Goal: Task Accomplishment & Management: Manage account settings

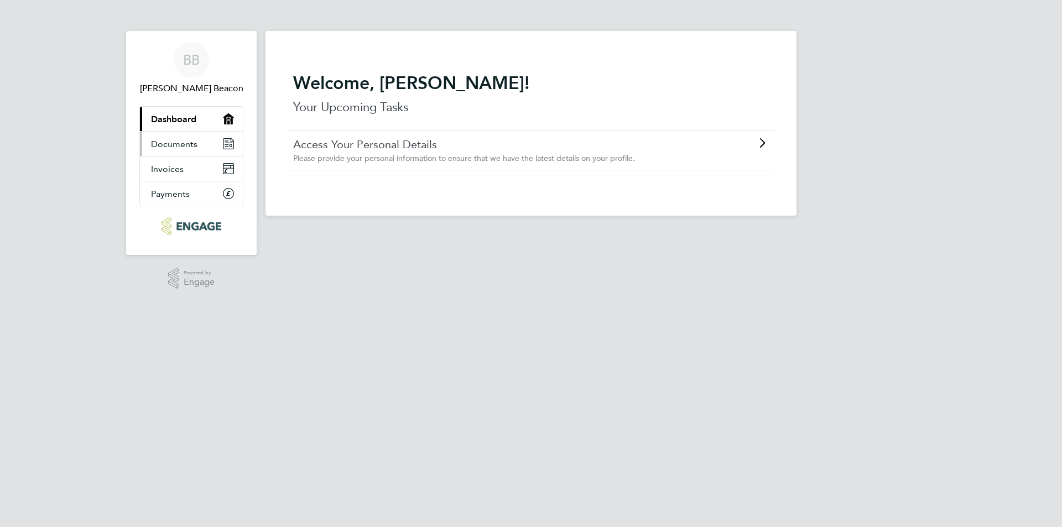
click at [221, 141] on link "Documents" at bounding box center [191, 144] width 103 height 24
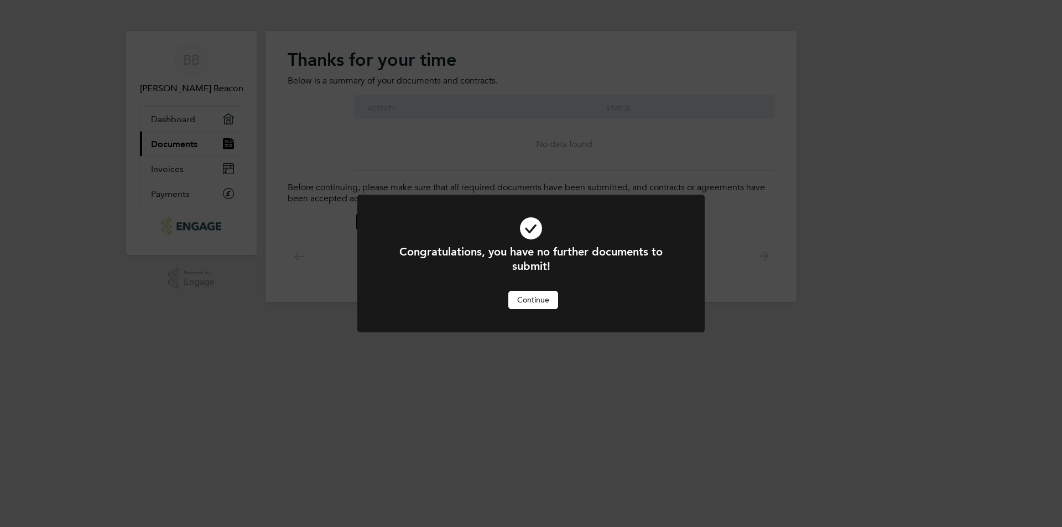
click at [538, 304] on button "Continue" at bounding box center [534, 300] width 50 height 18
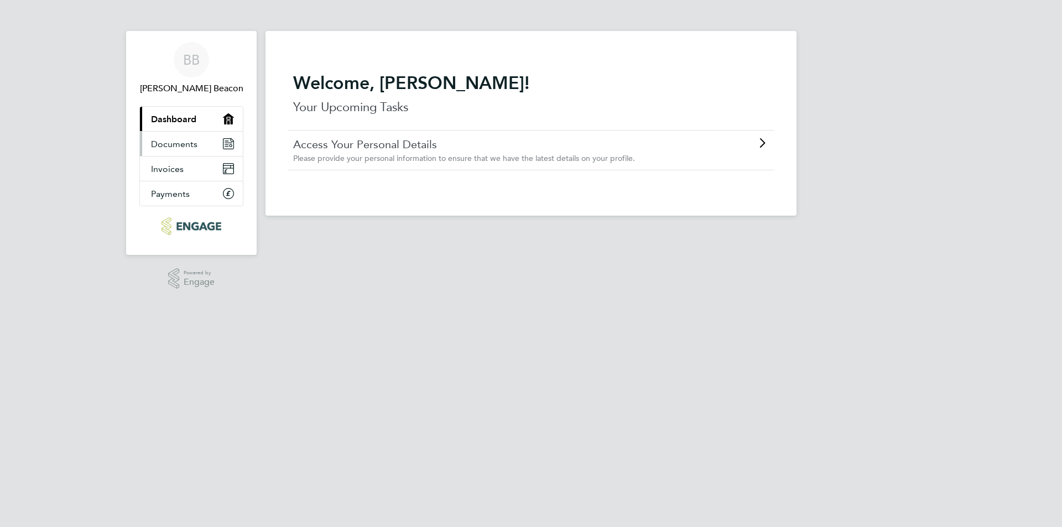
click at [223, 141] on icon "Main navigation" at bounding box center [228, 143] width 11 height 11
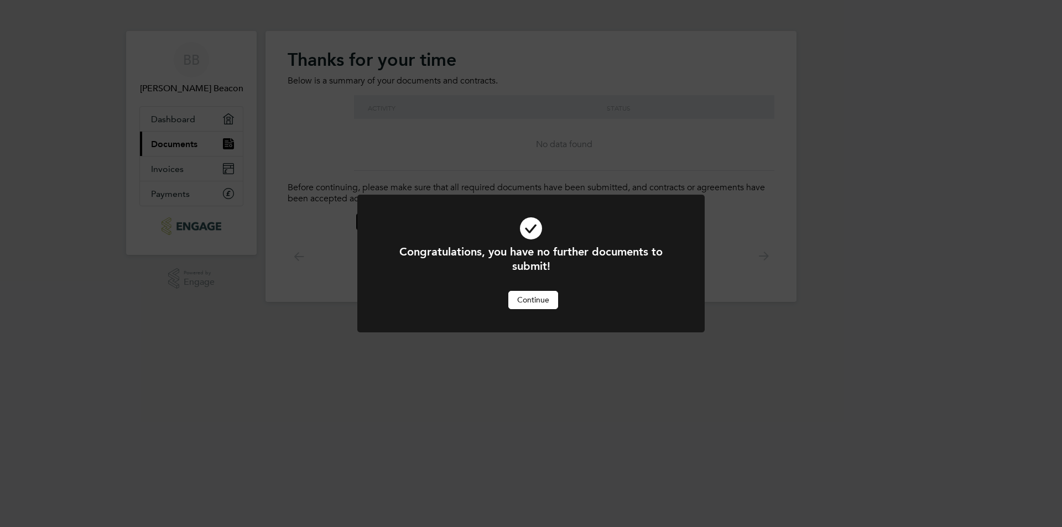
click at [521, 298] on button "Continue" at bounding box center [534, 300] width 50 height 18
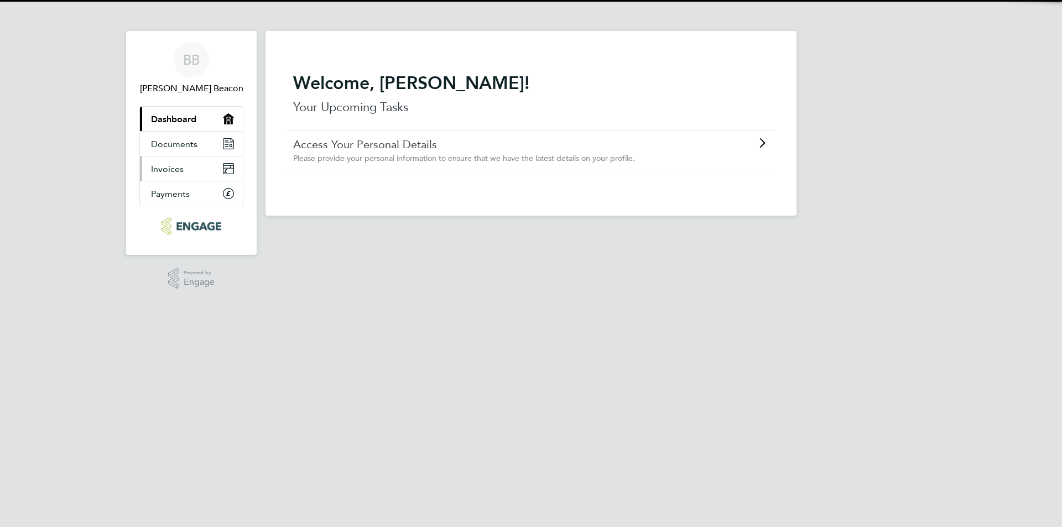
click at [216, 170] on link "Invoices" at bounding box center [191, 169] width 103 height 24
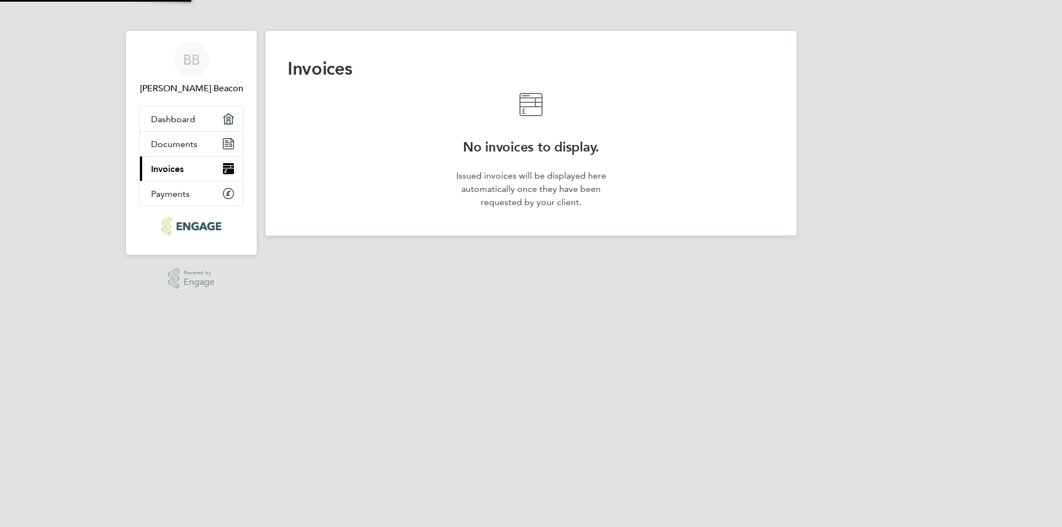
click at [223, 162] on link "Current page: Invoices" at bounding box center [191, 169] width 103 height 24
click at [227, 190] on icon "Main navigation" at bounding box center [229, 194] width 10 height 10
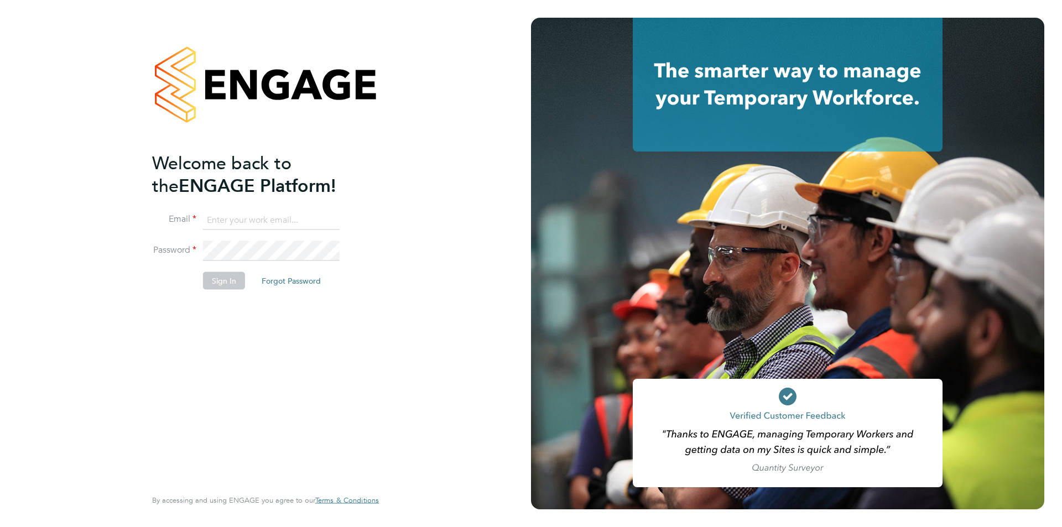
type input "bradley.beacon@outlook.com"
click at [222, 283] on button "Sign In" at bounding box center [224, 281] width 42 height 18
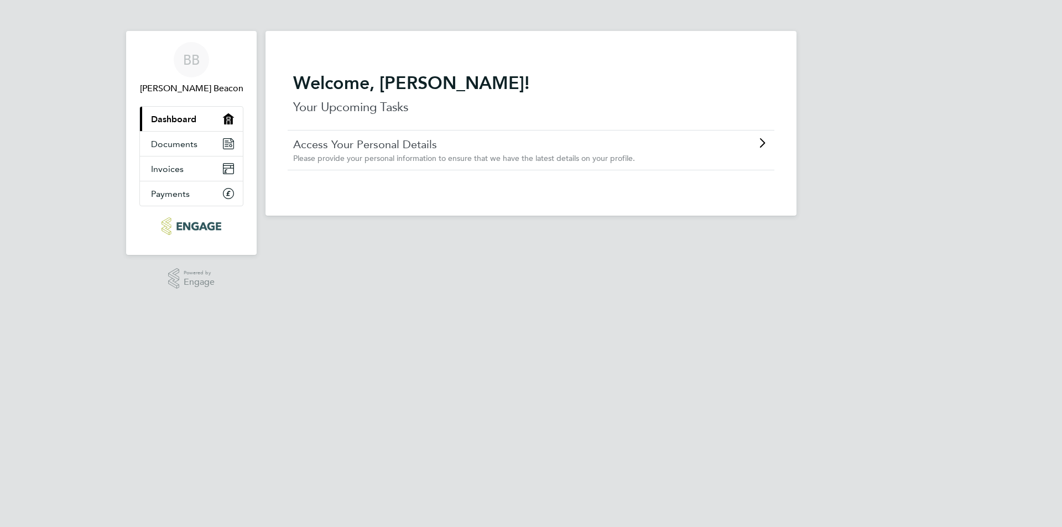
click at [200, 226] on img "Main navigation" at bounding box center [191, 226] width 59 height 18
click at [512, 157] on span "Please provide your personal information to ensure that we have the latest deta…" at bounding box center [464, 158] width 342 height 10
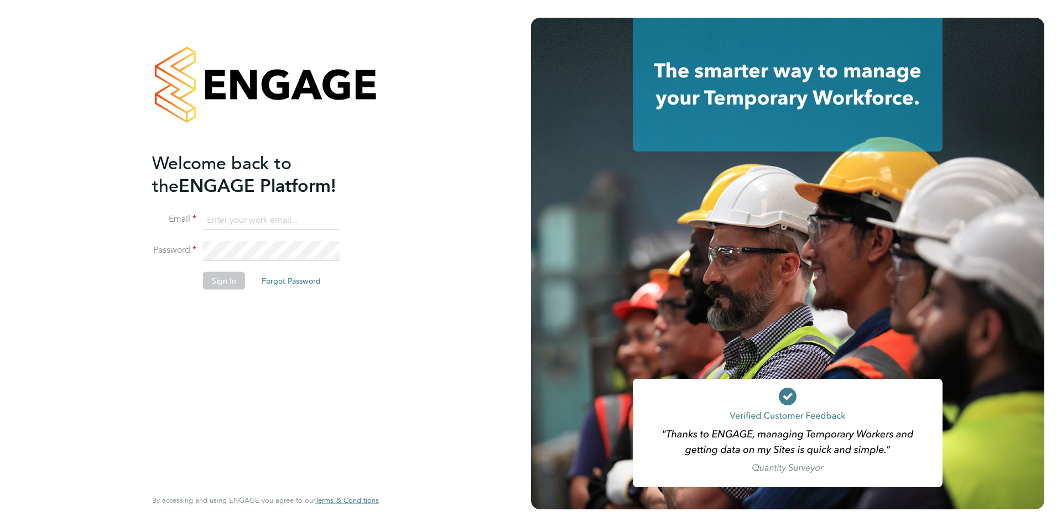
type input "[PERSON_NAME][EMAIL_ADDRESS][DOMAIN_NAME]"
click at [222, 274] on button "Sign In" at bounding box center [224, 281] width 42 height 18
